Goal: Consume media (video, audio)

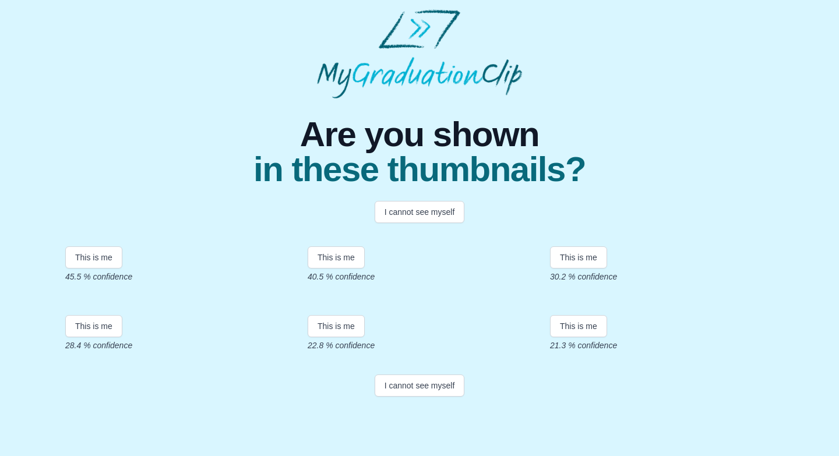
scroll to position [206, 0]
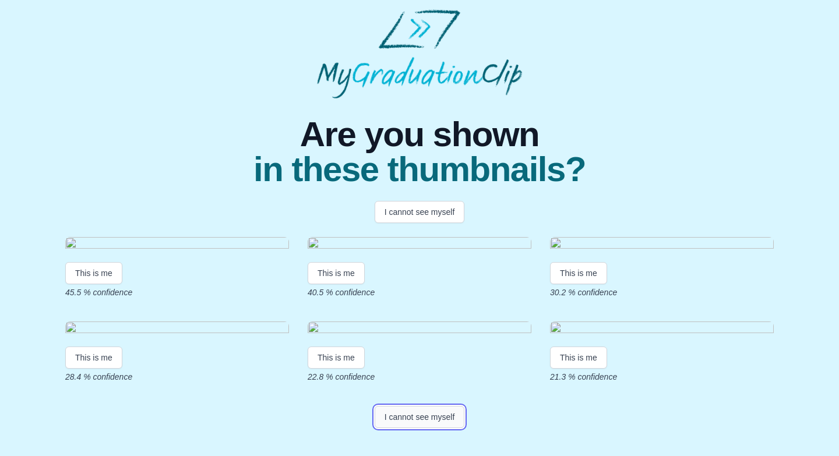
click at [410, 428] on button "I cannot see myself" at bounding box center [420, 417] width 90 height 22
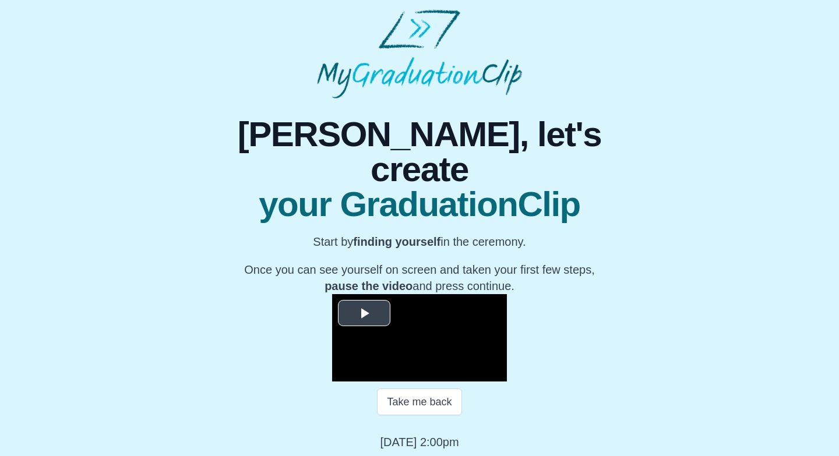
click at [364, 313] on span "Video Player" at bounding box center [364, 313] width 0 height 0
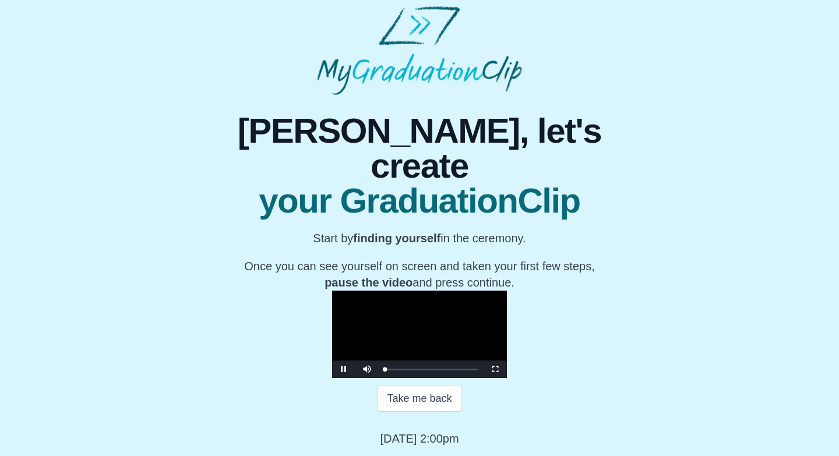
scroll to position [118, 0]
click at [379, 372] on div "Loaded : 0% 0:03:07 0:00:06 Progress : 0%" at bounding box center [431, 369] width 105 height 17
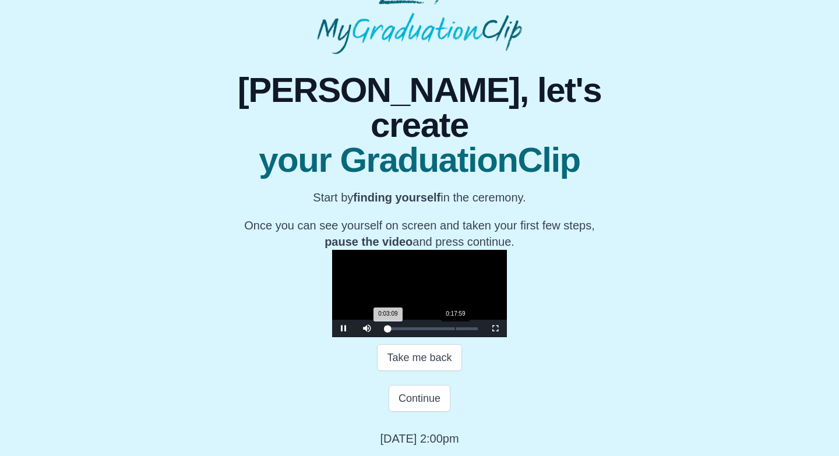
click at [455, 330] on div "0:17:59" at bounding box center [455, 328] width 1 height 3
click at [495, 330] on div "0:28:06" at bounding box center [495, 328] width 1 height 3
click at [410, 337] on div "Loaded : 0% 0:37:37 0:37:37 Progress : 0%" at bounding box center [431, 328] width 105 height 17
click at [422, 337] on div "Loaded : 0% 0:40:44 0:37:39 Progress : 0%" at bounding box center [431, 328] width 105 height 17
click at [560, 330] on div "0:44:54" at bounding box center [560, 328] width 1 height 3
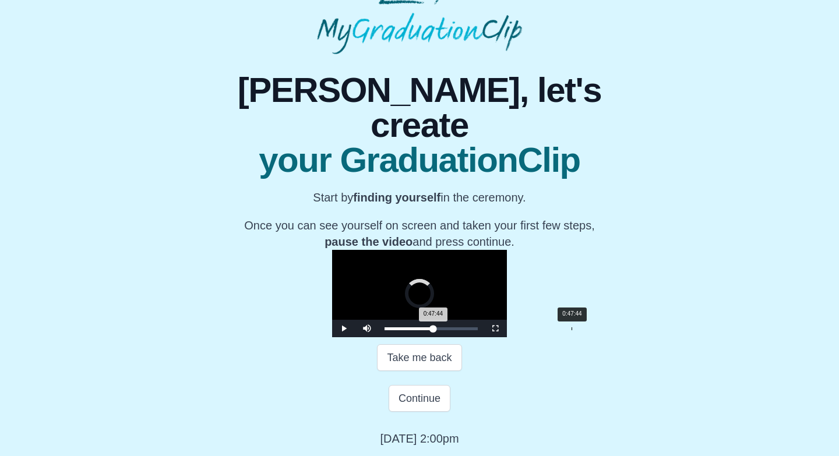
click at [571, 330] on div "0:47:44" at bounding box center [571, 328] width 1 height 3
click at [468, 337] on div "Loaded : 0% 0:52:29 0:52:29 Progress : 0%" at bounding box center [431, 328] width 105 height 17
click at [605, 330] on div "0:56:21" at bounding box center [605, 328] width 1 height 3
click at [484, 337] on div "Loaded : 0% 1:00:40 0:56:23 Progress : 0%" at bounding box center [431, 328] width 105 height 17
click at [633, 330] on div "1:03:20" at bounding box center [633, 328] width 1 height 3
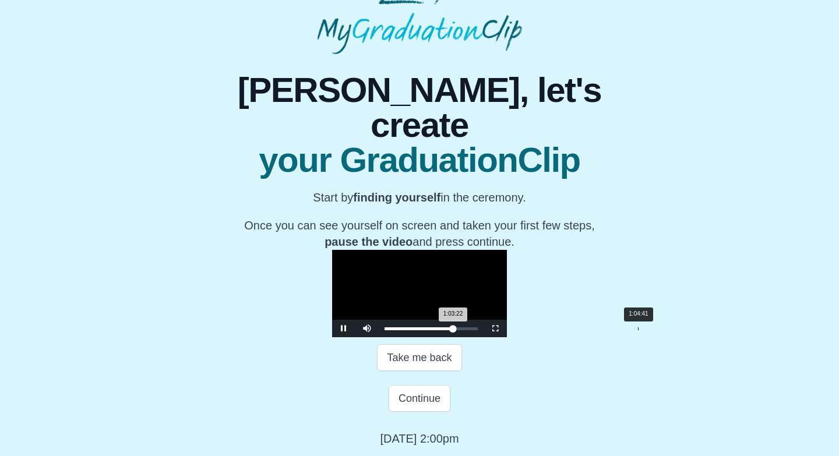
click at [484, 337] on div "Loaded : 0% 1:04:41 1:03:22 Progress : 0%" at bounding box center [431, 328] width 105 height 17
click at [645, 330] on div "1:06:37" at bounding box center [645, 328] width 1 height 3
click at [484, 337] on div "Loaded : 0% 1:07:57 1:07:57 Progress : 0%" at bounding box center [431, 328] width 105 height 17
click at [484, 337] on div "Loaded : 0% 1:10:11 1:10:11 Progress : 0%" at bounding box center [431, 328] width 105 height 17
click at [668, 330] on div "1:12:25" at bounding box center [668, 328] width 1 height 3
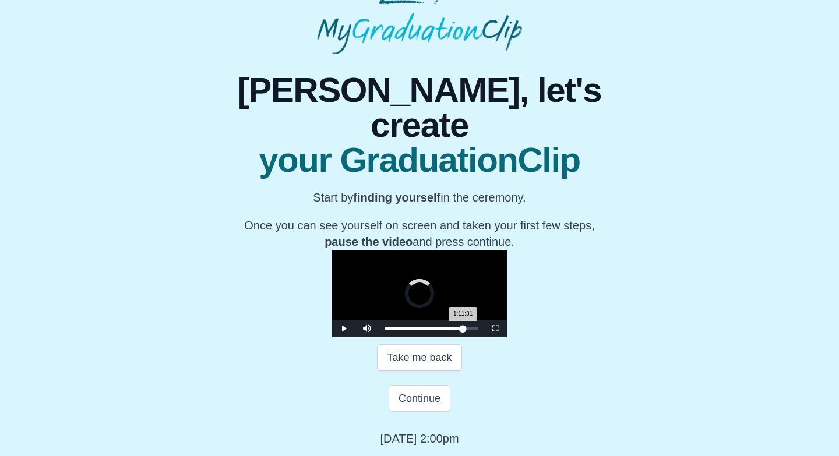
click at [463, 330] on div "1:11:31 Progress : 0%" at bounding box center [423, 328] width 79 height 3
click at [462, 330] on div "1:11:04 Progress : 0%" at bounding box center [422, 328] width 77 height 3
click at [461, 330] on div "1:10:38 Progress : 0%" at bounding box center [422, 328] width 77 height 3
click at [461, 330] on div "1:10:29 Progress : 0%" at bounding box center [422, 328] width 76 height 3
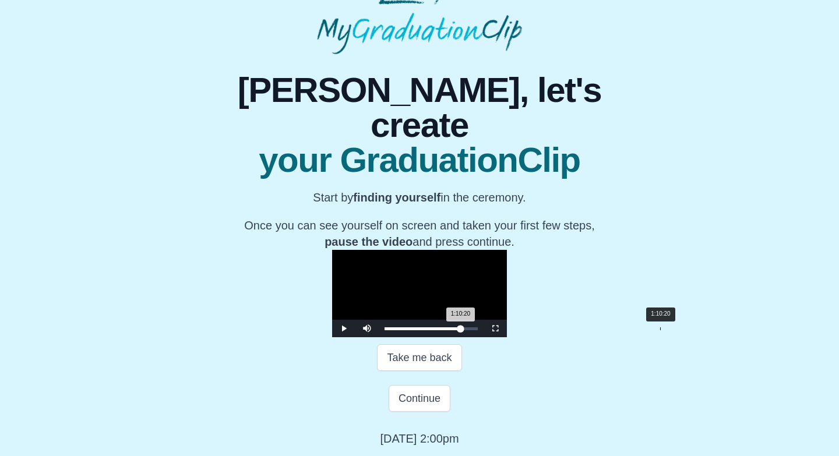
click at [460, 330] on div "1:10:20 Progress : 0%" at bounding box center [422, 328] width 76 height 3
click at [461, 330] on div "1:10:21 Progress : 0%" at bounding box center [422, 328] width 76 height 3
click at [460, 330] on div "1:09:17 Progress : 0%" at bounding box center [422, 328] width 76 height 3
click at [458, 330] on div "1:08:42 Progress : 0%" at bounding box center [421, 328] width 74 height 3
click at [647, 330] on div "1:06:55" at bounding box center [647, 328] width 1 height 3
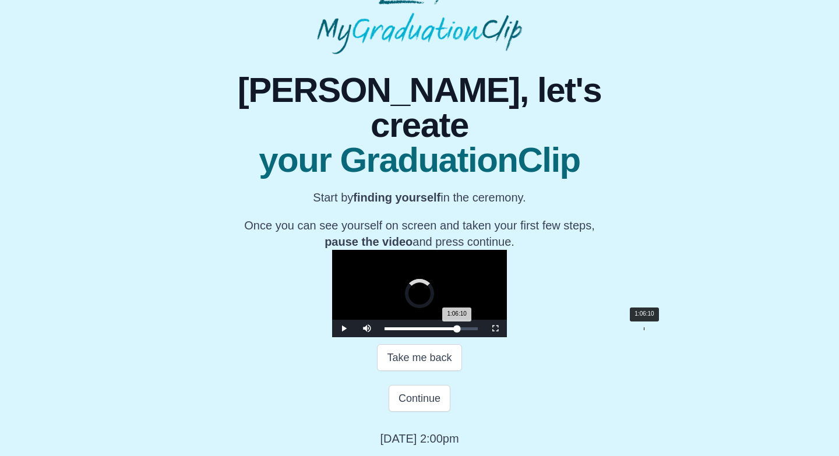
click at [457, 330] on div "1:06:10 Progress : 0%" at bounding box center [420, 328] width 72 height 3
click at [455, 330] on div "1:04:59 Progress : 0%" at bounding box center [419, 328] width 70 height 3
click at [484, 337] on div "Loaded : 0% 1:02:09 1:02:09 Progress : 0%" at bounding box center [431, 328] width 105 height 17
click at [451, 330] on div "1:02:11 Progress : 0%" at bounding box center [417, 328] width 67 height 3
click at [450, 330] on div "0:59:55 Progress : 0%" at bounding box center [417, 328] width 66 height 3
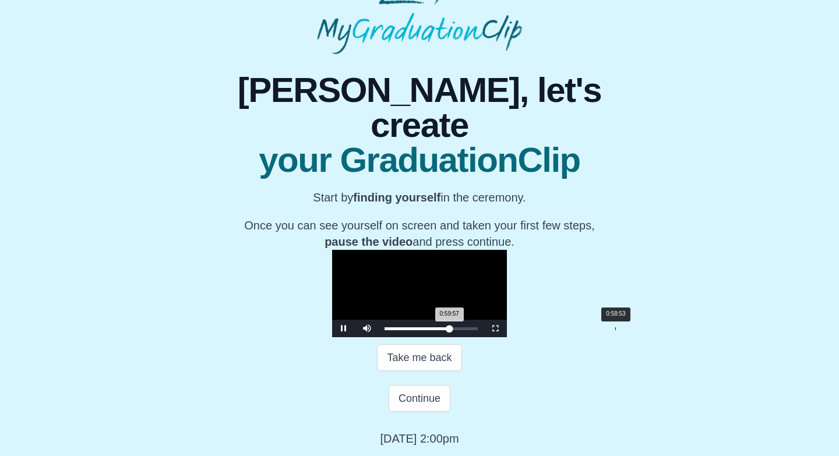
click at [449, 330] on div "0:59:57 Progress : 0%" at bounding box center [416, 328] width 65 height 3
click at [608, 330] on div "0:56:57" at bounding box center [608, 328] width 1 height 3
click at [446, 330] on div "0:55:54 Progress : 0%" at bounding box center [415, 328] width 62 height 3
click at [597, 330] on div "0:54:07" at bounding box center [597, 328] width 1 height 3
click at [591, 330] on div "0:52:47" at bounding box center [591, 328] width 1 height 3
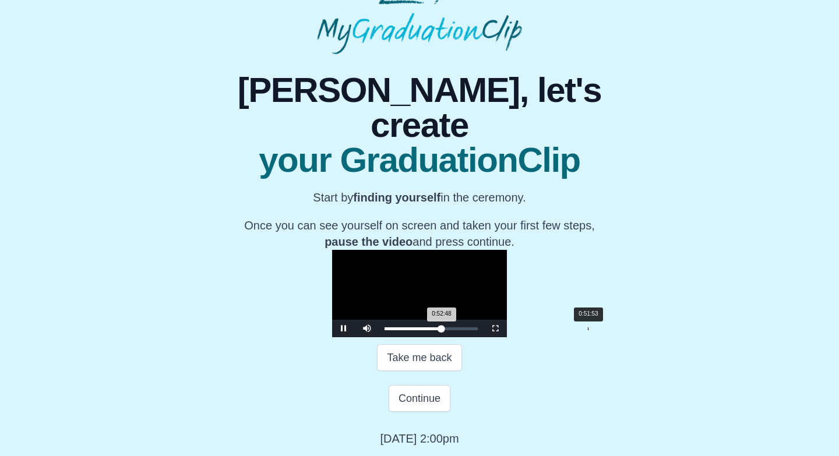
click at [442, 330] on div "0:52:48 Progress : 0%" at bounding box center [412, 328] width 57 height 3
click at [460, 337] on div "Loaded : 0% 0:50:24 0:50:24 Progress : 0%" at bounding box center [431, 328] width 105 height 17
click at [571, 330] on div "0:47:44" at bounding box center [571, 328] width 1 height 3
click at [565, 330] on div "0:46:05" at bounding box center [565, 328] width 1 height 3
click at [556, 330] on div "0:43:43" at bounding box center [556, 328] width 1 height 3
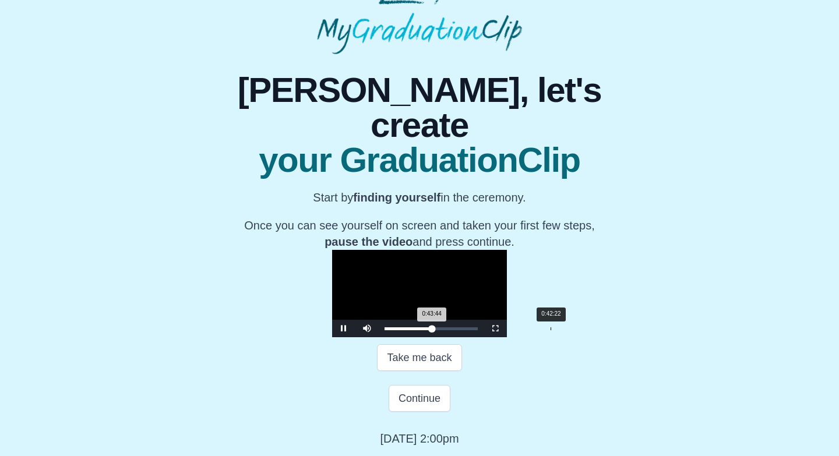
click at [428, 337] on div "Loaded : 0% 0:42:22 0:43:44 Progress : 0%" at bounding box center [431, 328] width 105 height 17
click at [542, 330] on div "0:40:09" at bounding box center [542, 328] width 1 height 3
click at [537, 330] on div "0:38:48" at bounding box center [537, 328] width 1 height 3
click at [410, 330] on div "0:37:46 Progress : 0%" at bounding box center [405, 328] width 42 height 3
click at [524, 330] on div "0:35:32" at bounding box center [524, 328] width 1 height 3
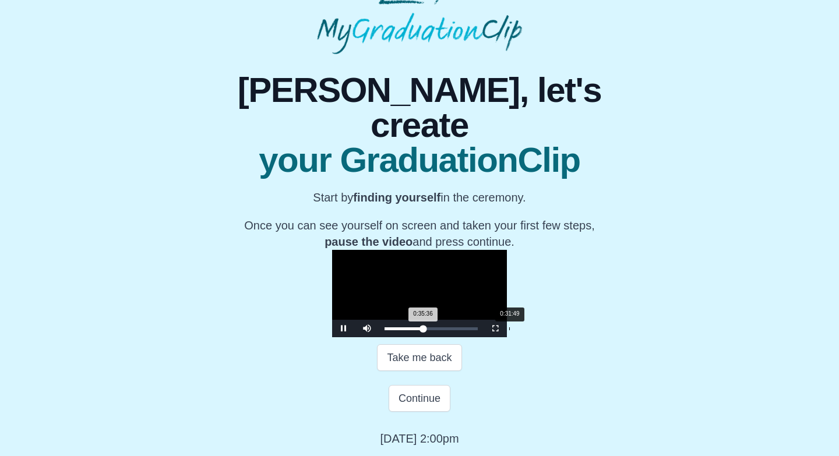
click at [387, 337] on div "Loaded : 0% 0:31:49 0:35:36 Progress : 0%" at bounding box center [431, 328] width 105 height 17
click at [377, 253] on video "Video Player" at bounding box center [419, 293] width 175 height 87
